Goal: Task Accomplishment & Management: Complete application form

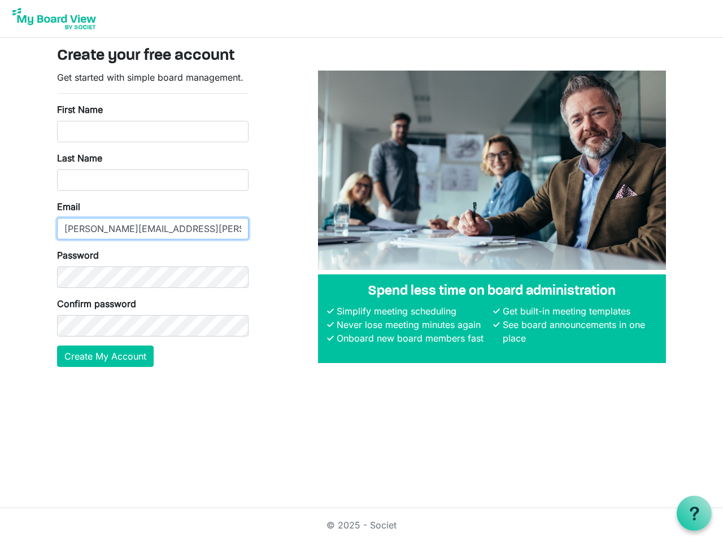
click at [153, 219] on input "[PERSON_NAME][EMAIL_ADDRESS][PERSON_NAME][DOMAIN_NAME]" at bounding box center [153, 228] width 192 height 21
click at [106, 356] on button "Create My Account" at bounding box center [105, 356] width 97 height 21
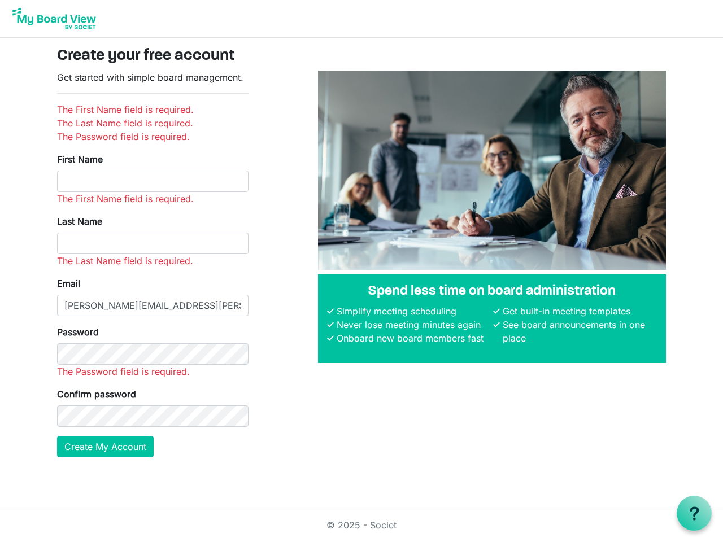
click at [694, 514] on use at bounding box center [694, 514] width 9 height 14
